Goal: Transaction & Acquisition: Book appointment/travel/reservation

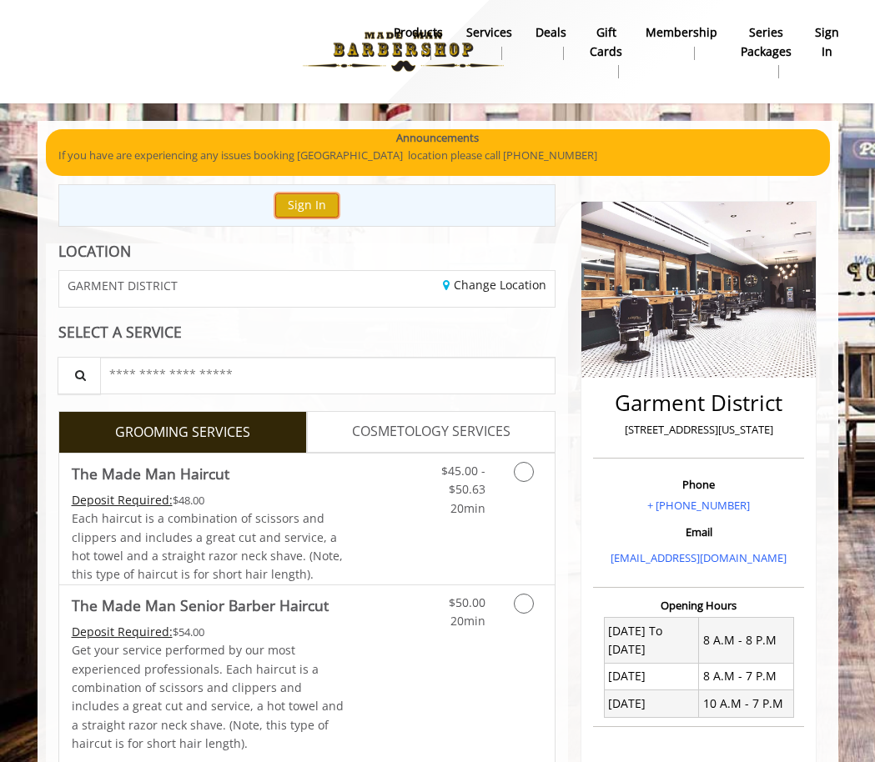
click at [314, 203] on button "Sign In" at bounding box center [306, 206] width 63 height 24
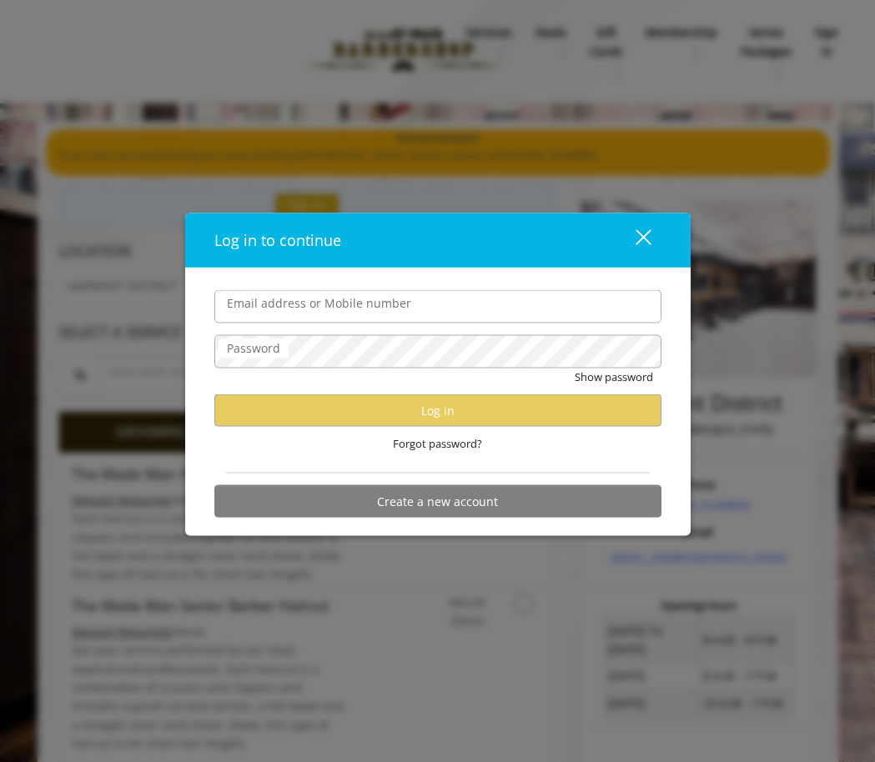
click at [390, 299] on input "Email address or Mobile number" at bounding box center [437, 306] width 447 height 33
type input "**********"
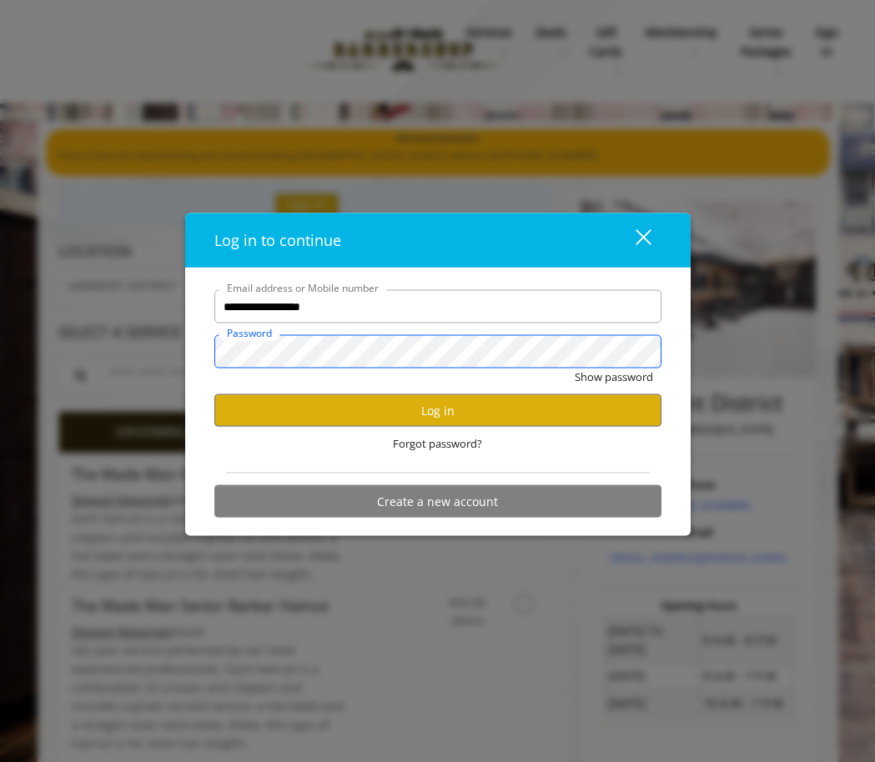
click at [575, 369] on button "Show password" at bounding box center [614, 378] width 78 height 18
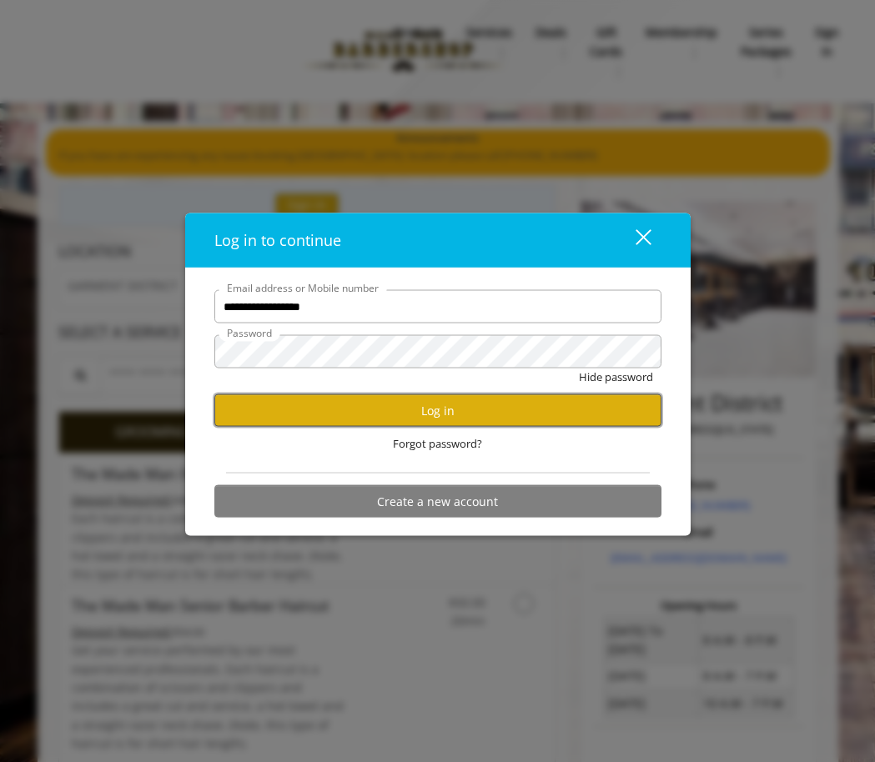
click at [427, 416] on button "Log in" at bounding box center [437, 411] width 447 height 33
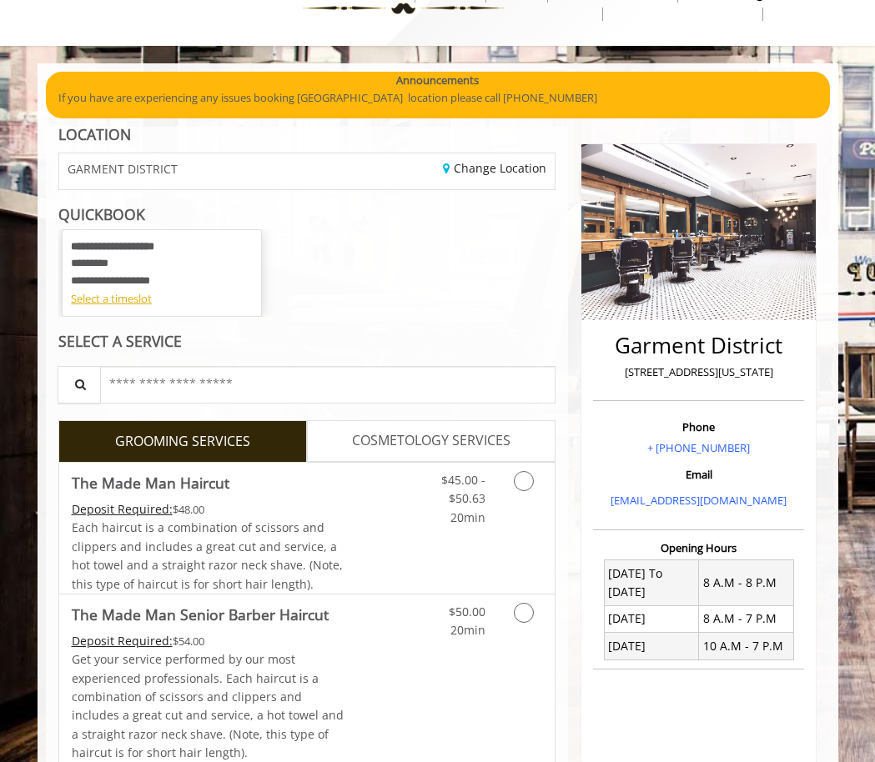
scroll to position [83, 0]
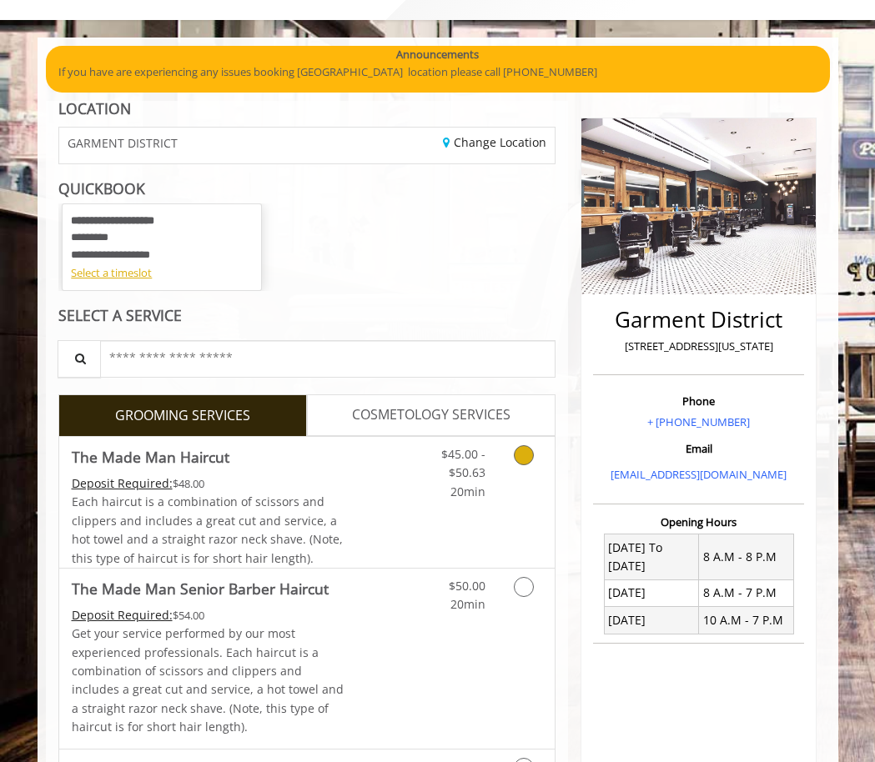
click at [526, 455] on icon "Grooming services" at bounding box center [524, 455] width 20 height 20
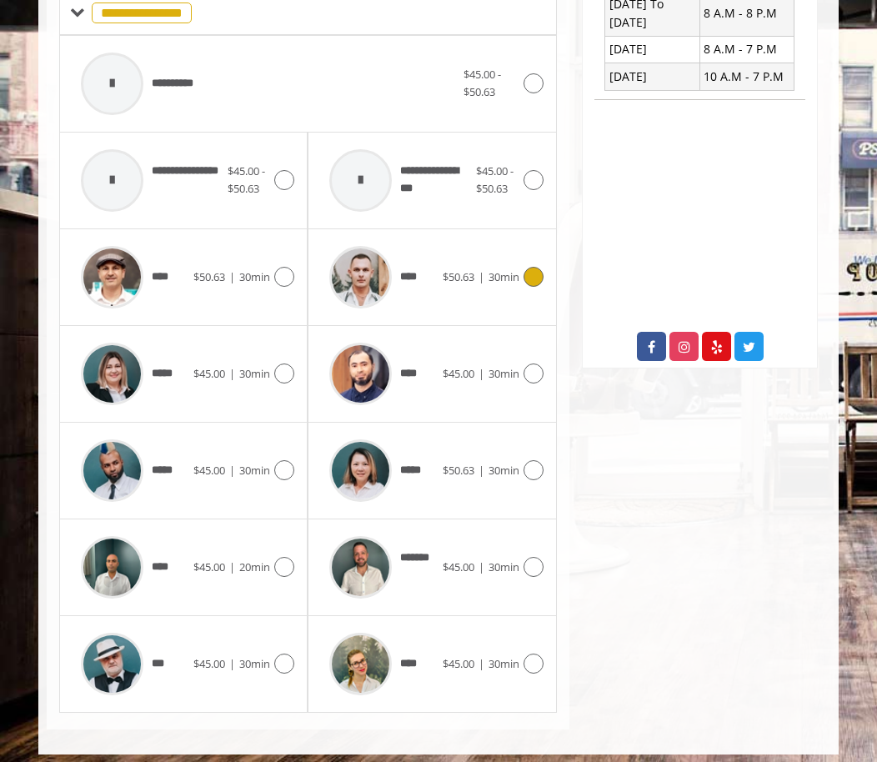
scroll to position [636, 0]
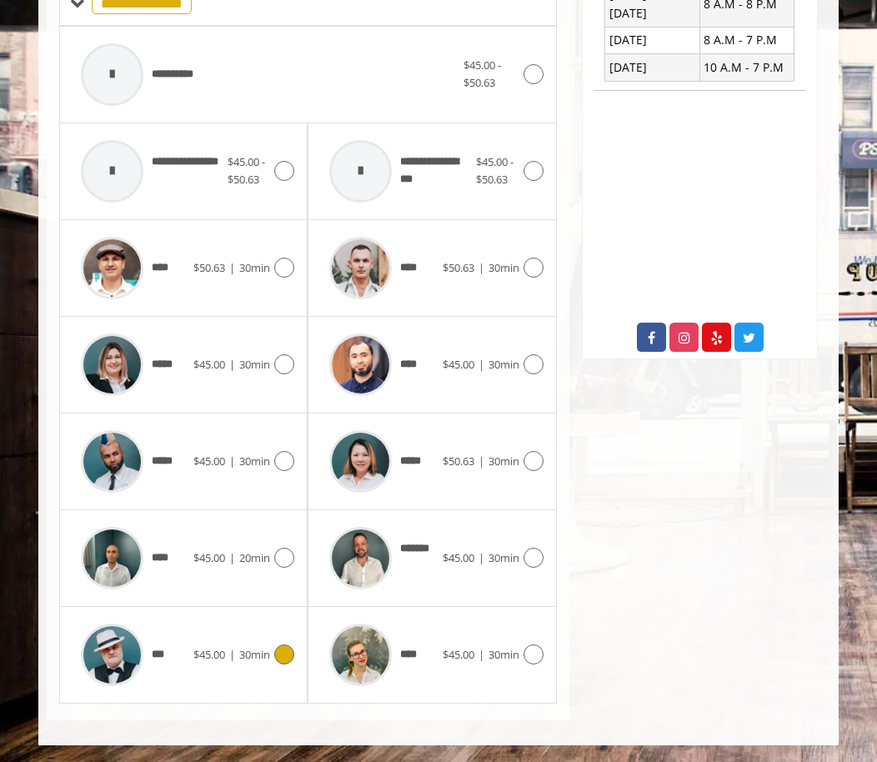
click at [275, 656] on icon at bounding box center [284, 655] width 20 height 20
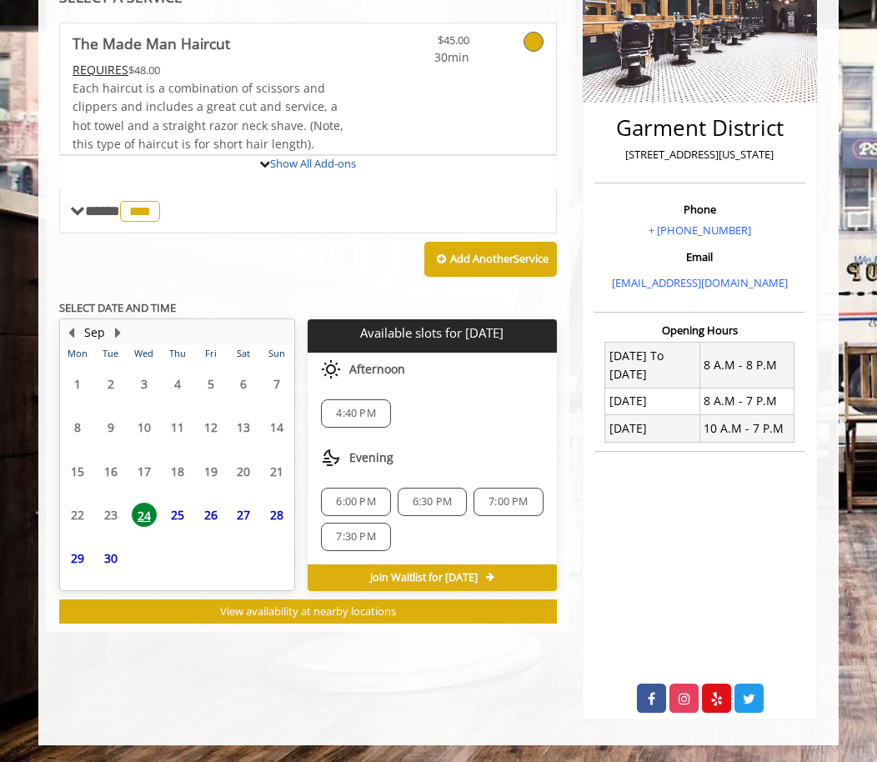
scroll to position [340, 0]
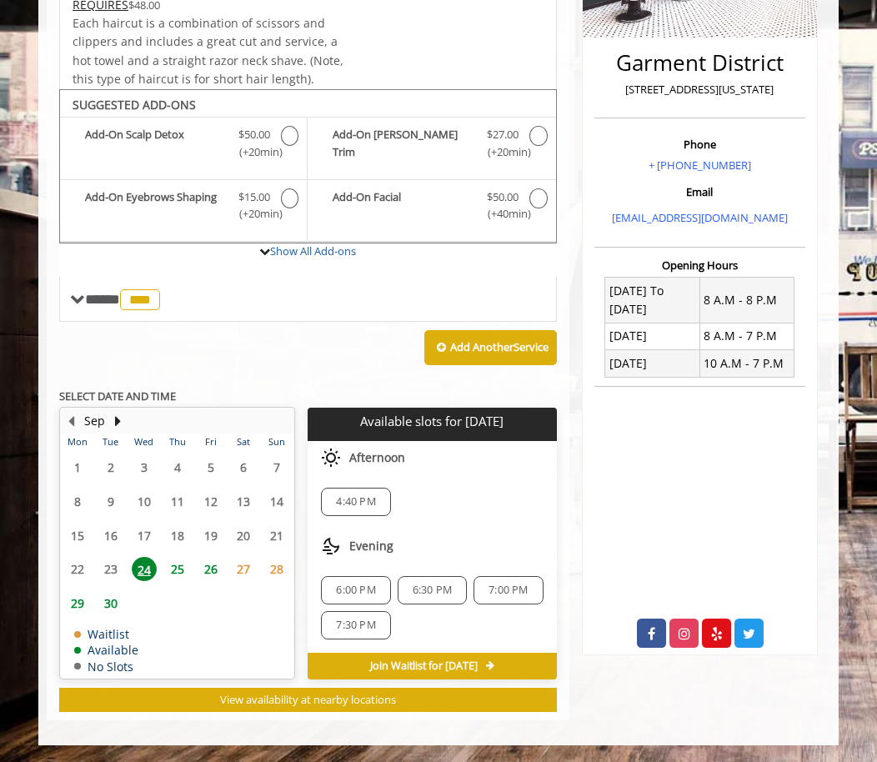
click at [355, 501] on span "4:40 PM" at bounding box center [355, 501] width 39 height 13
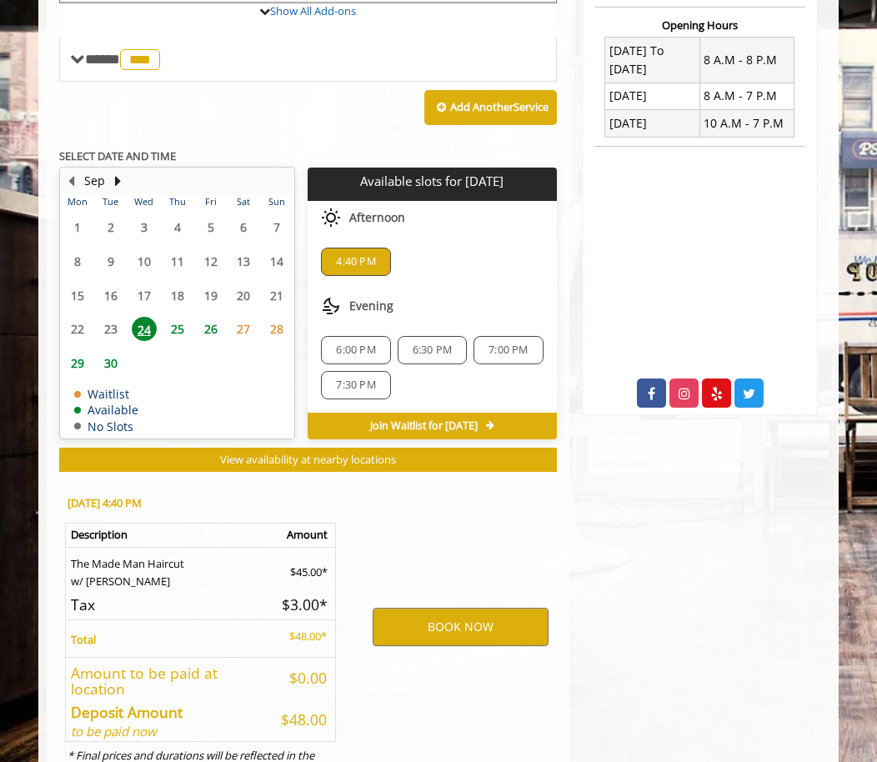
scroll to position [651, 0]
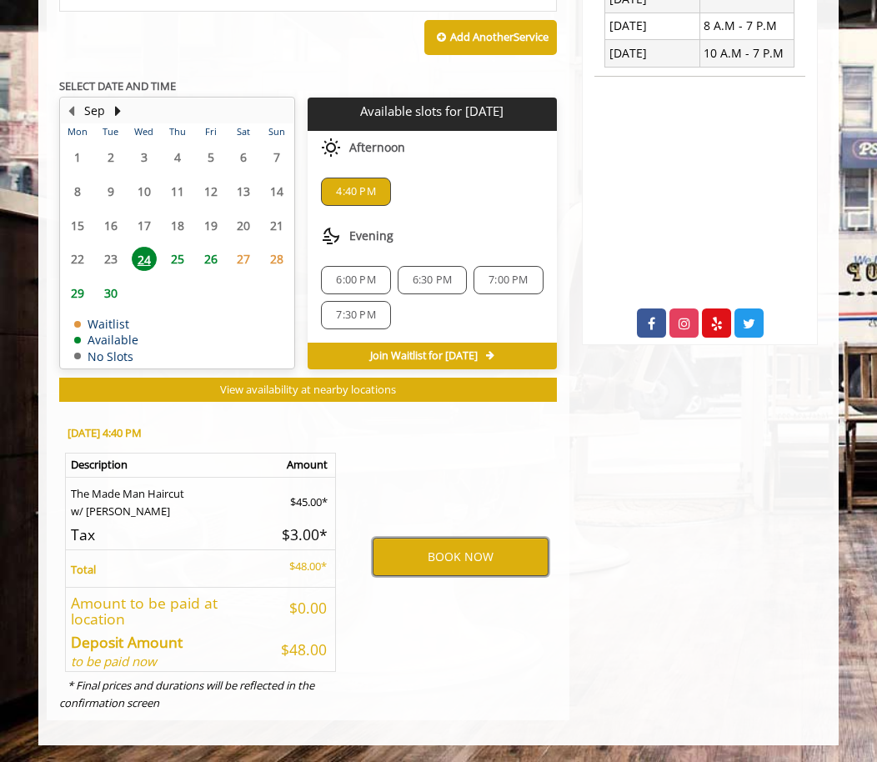
click at [437, 562] on button "BOOK NOW" at bounding box center [461, 557] width 176 height 38
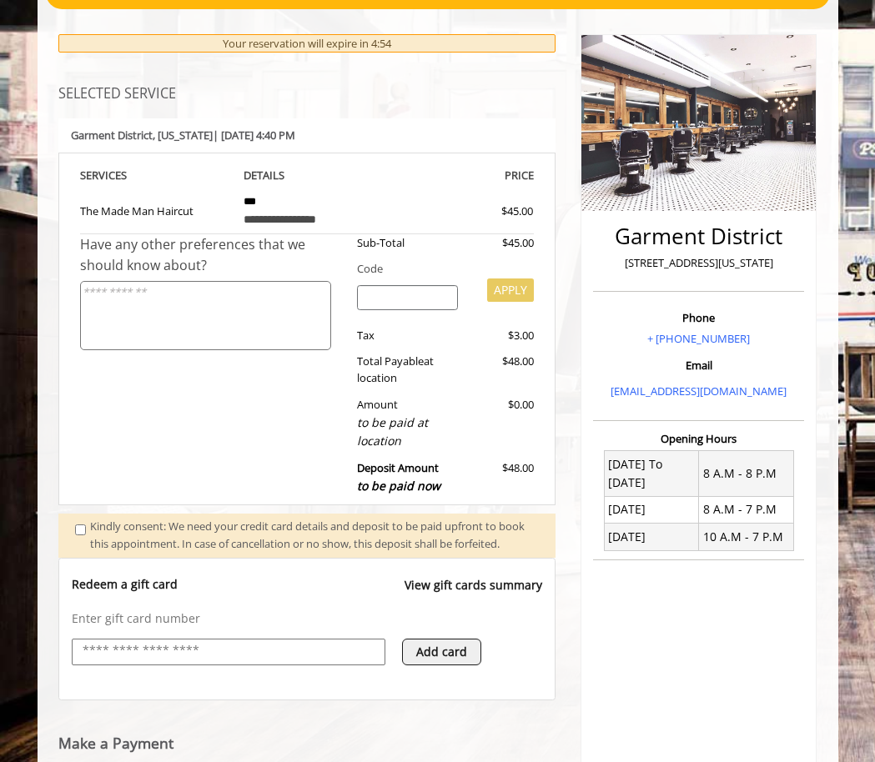
scroll to position [220, 0]
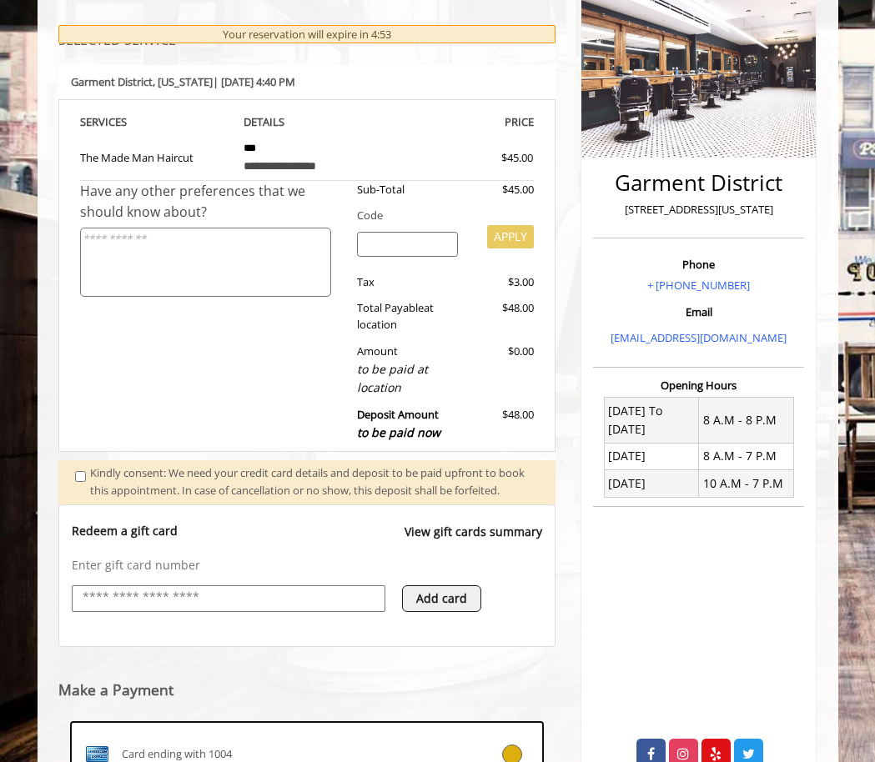
click at [257, 608] on input "text" at bounding box center [228, 598] width 295 height 20
type input "**********"
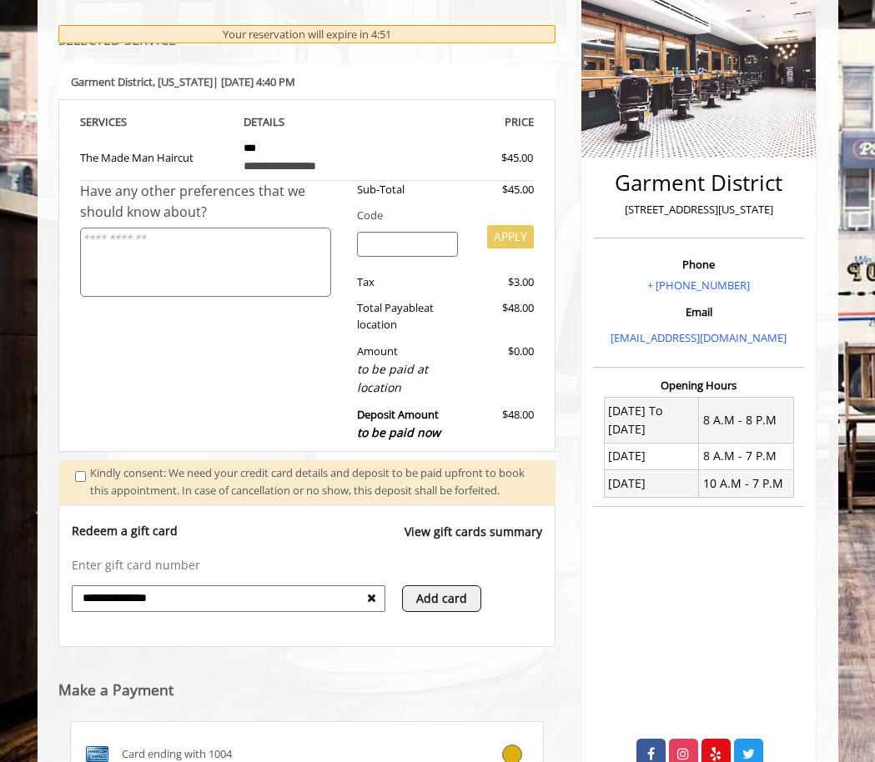
scroll to position [387, 0]
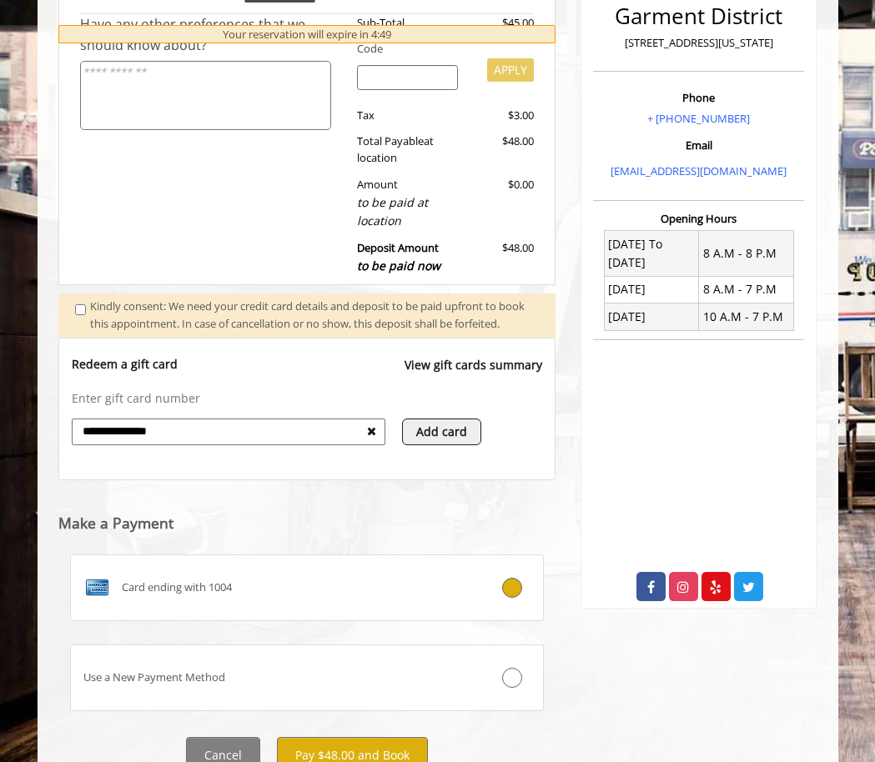
click at [372, 437] on icon at bounding box center [371, 431] width 9 height 12
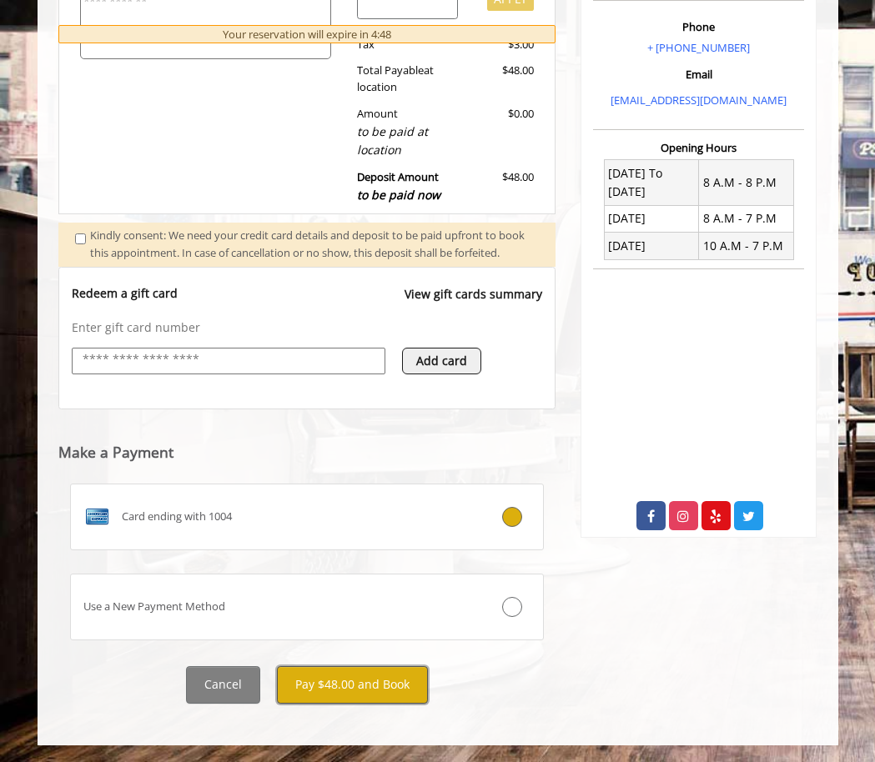
click at [365, 685] on button "Pay $48.00 and Book" at bounding box center [352, 685] width 151 height 38
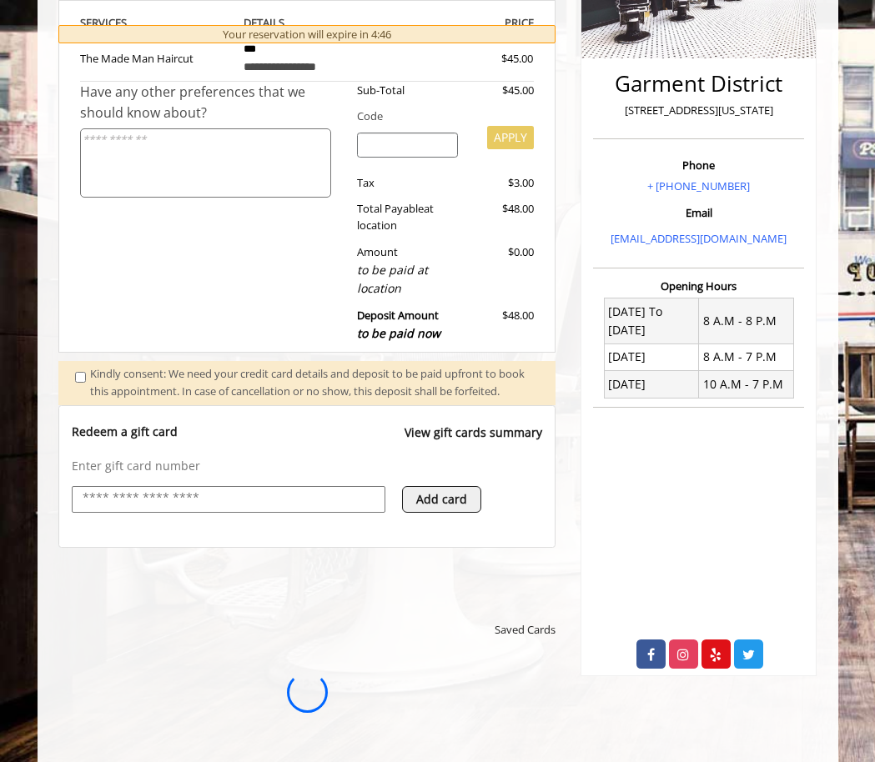
scroll to position [430, 0]
